Goal: Task Accomplishment & Management: Use online tool/utility

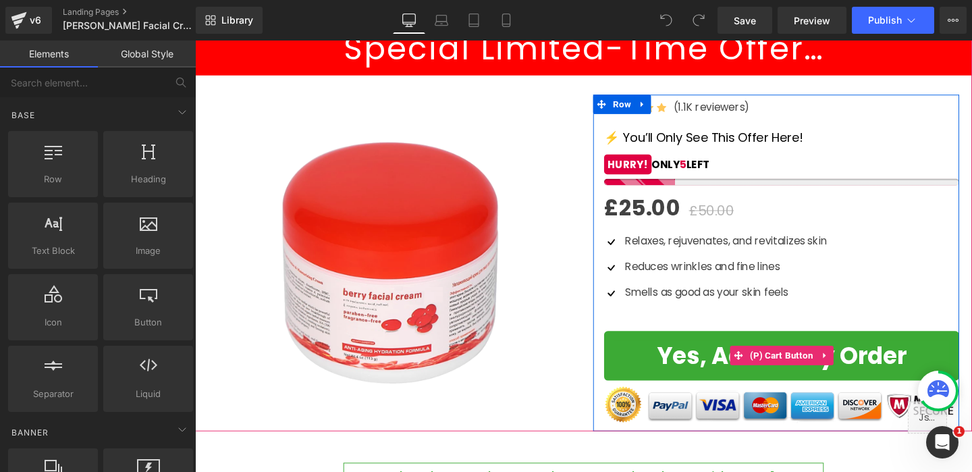
click at [679, 375] on button "Yes, Add To my Order" at bounding box center [811, 371] width 373 height 52
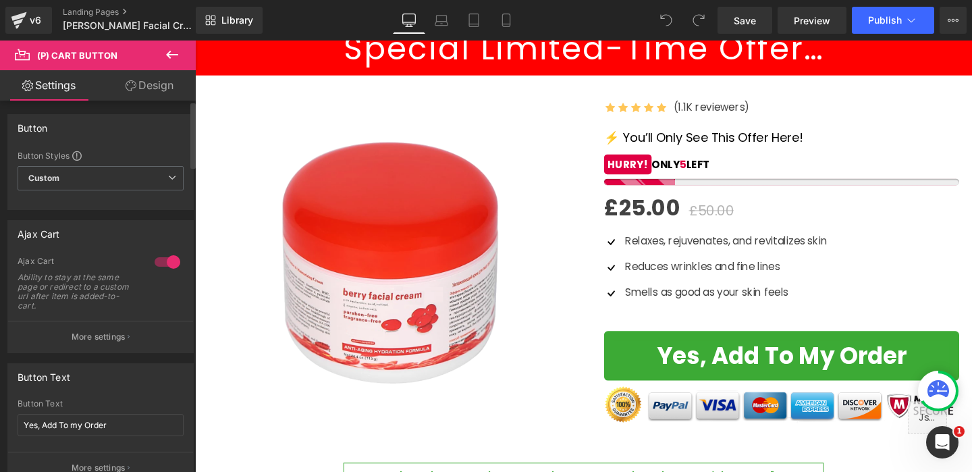
drag, startPoint x: 103, startPoint y: 331, endPoint x: 110, endPoint y: 325, distance: 9.5
click at [103, 331] on p "More settings" at bounding box center [99, 337] width 54 height 12
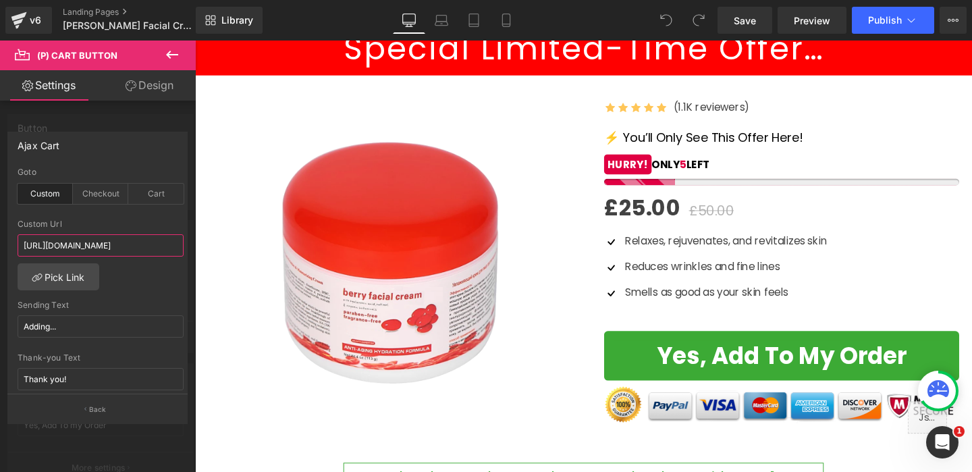
click at [124, 242] on input "[URL][DOMAIN_NAME]" at bounding box center [101, 245] width 166 height 22
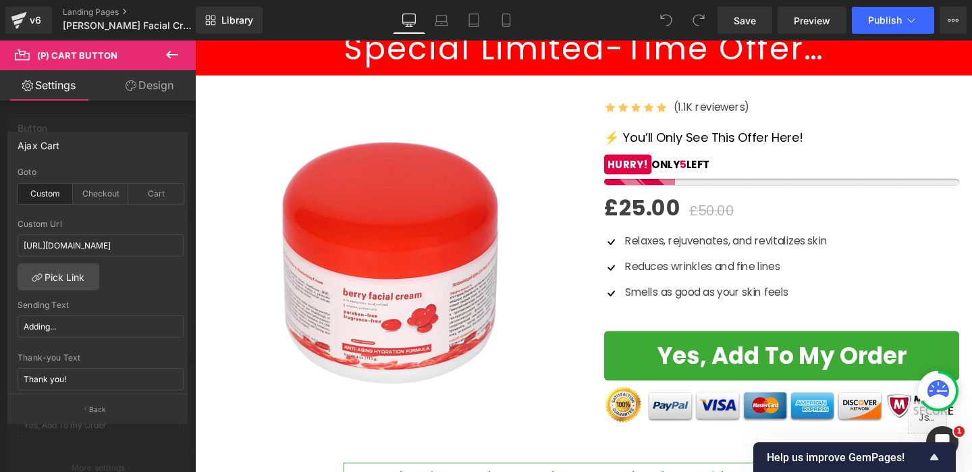
click at [777, 365] on body "Text Block ✋ WAIT! DON'T MISS THIS! Heading Row Double Your Results with a Seco…" at bounding box center [603, 350] width 816 height 1109
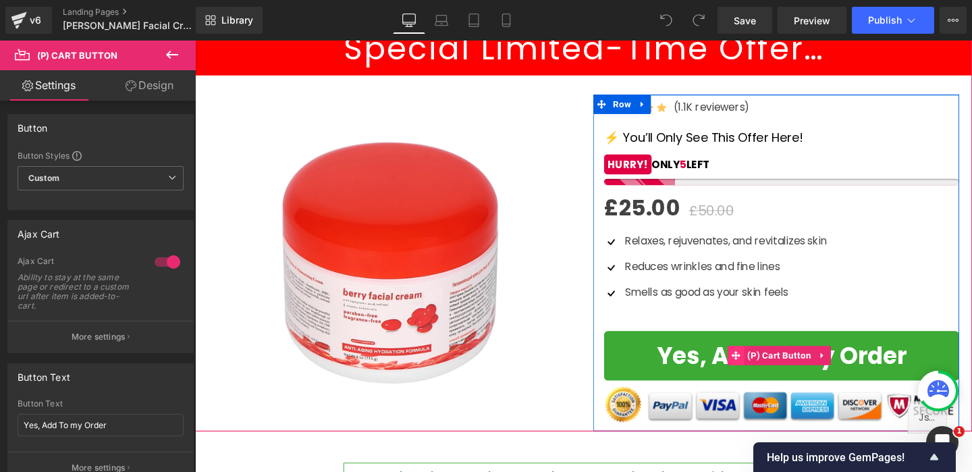
click at [758, 366] on icon at bounding box center [762, 371] width 9 height 10
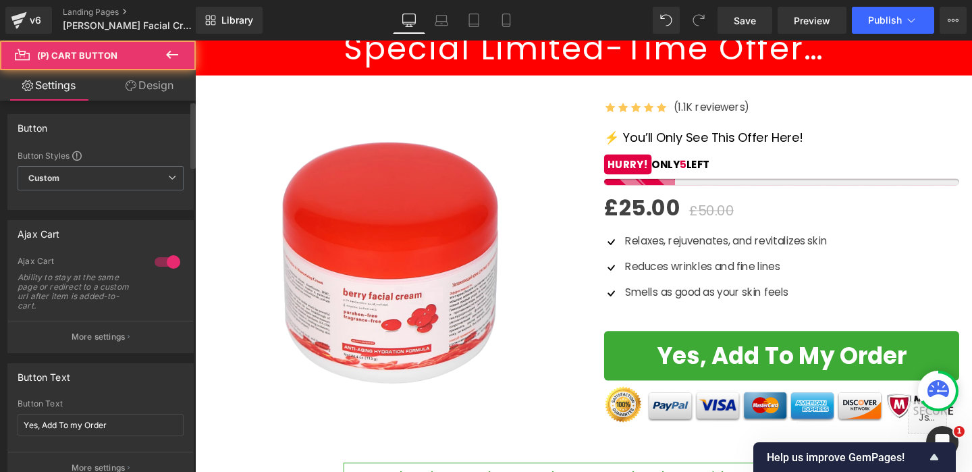
click at [90, 332] on p "More settings" at bounding box center [99, 337] width 54 height 12
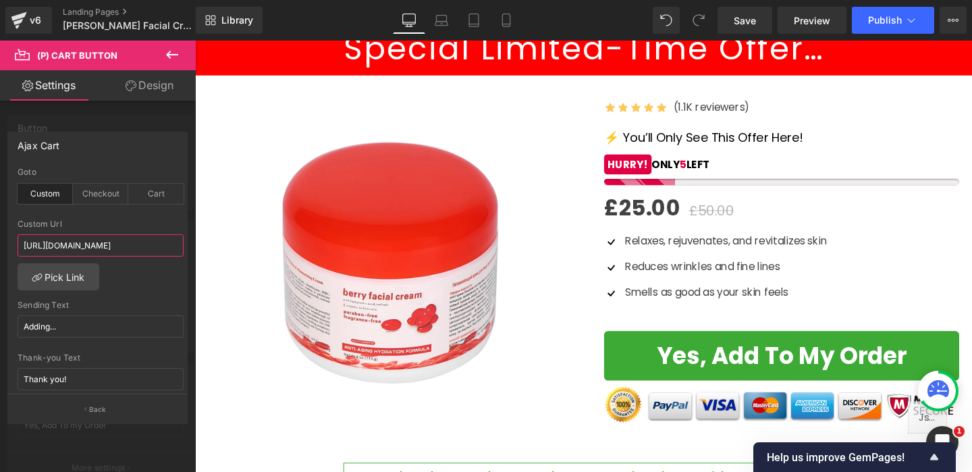
click at [120, 251] on input "[URL][DOMAIN_NAME]" at bounding box center [101, 245] width 166 height 22
